Goal: Task Accomplishment & Management: Manage account settings

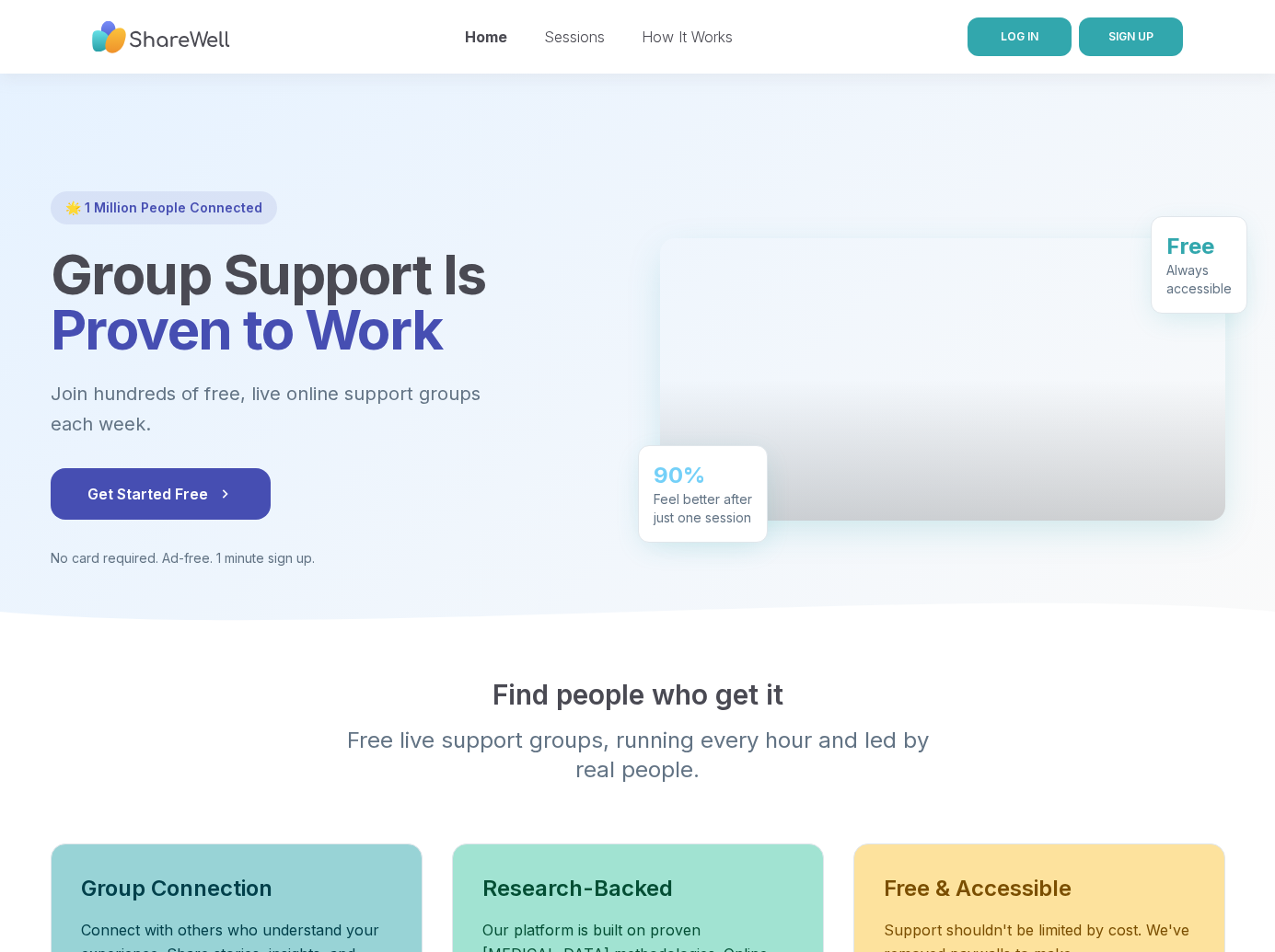
click at [1005, 41] on span "LOG IN" at bounding box center [1020, 36] width 38 height 14
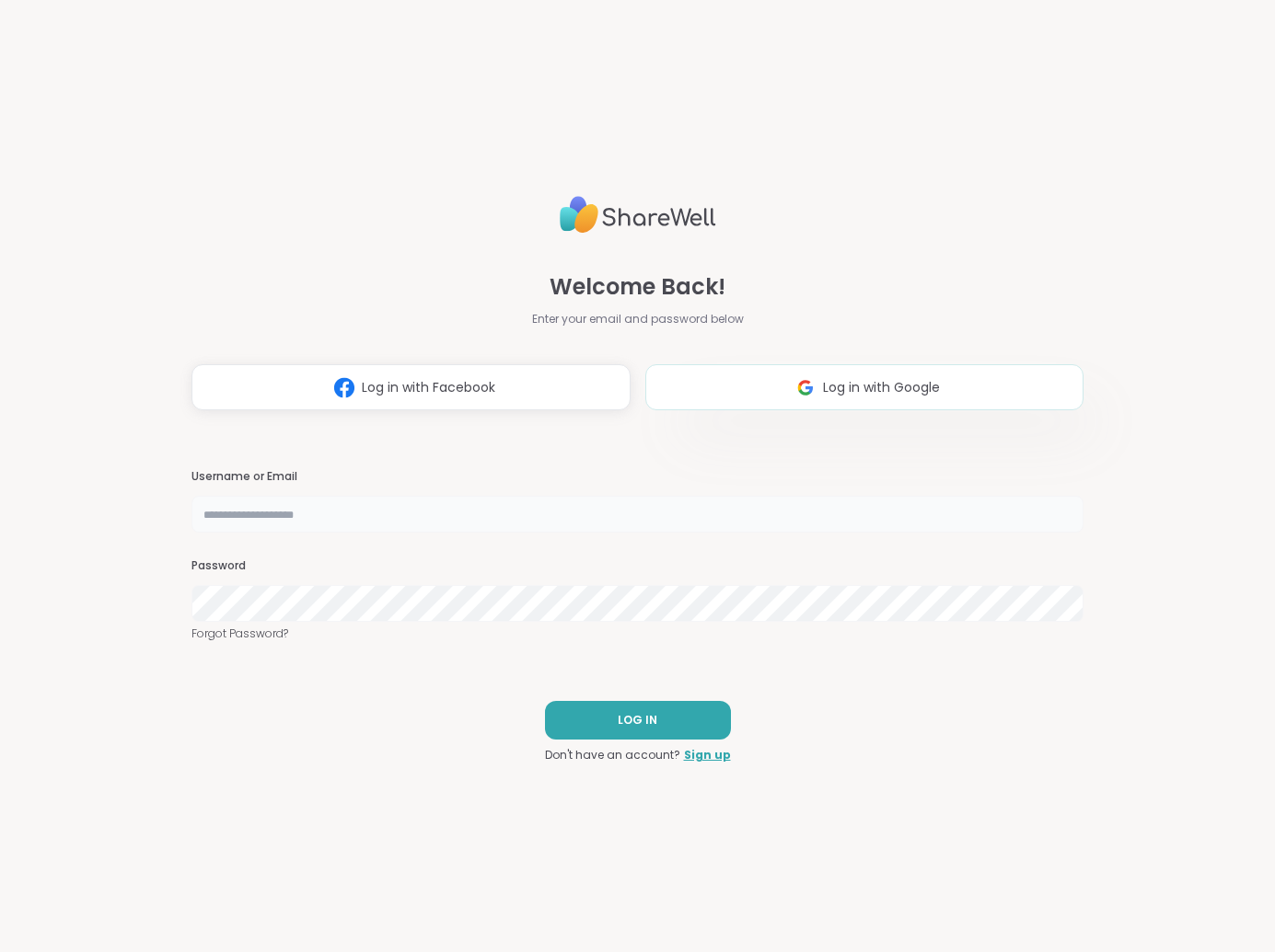
type input "**********"
click at [790, 393] on img at bounding box center [805, 388] width 35 height 34
